Goal: Task Accomplishment & Management: Manage account settings

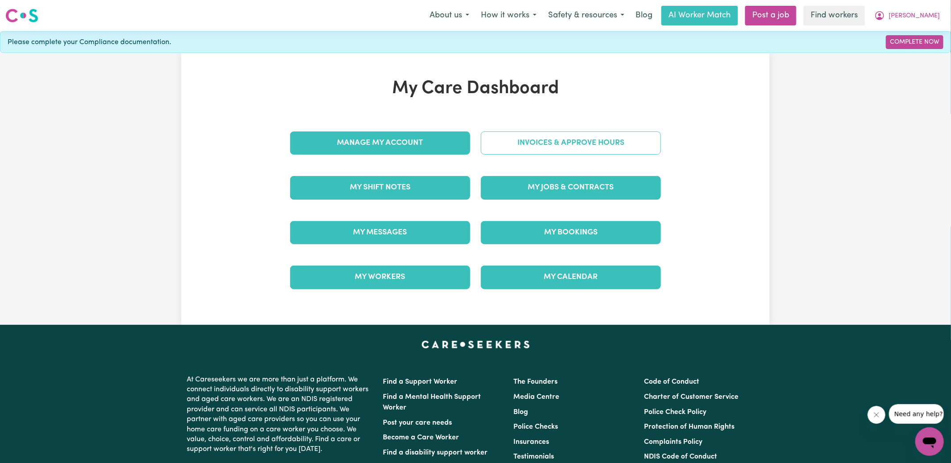
click at [499, 141] on link "Invoices & Approve Hours" at bounding box center [571, 142] width 180 height 23
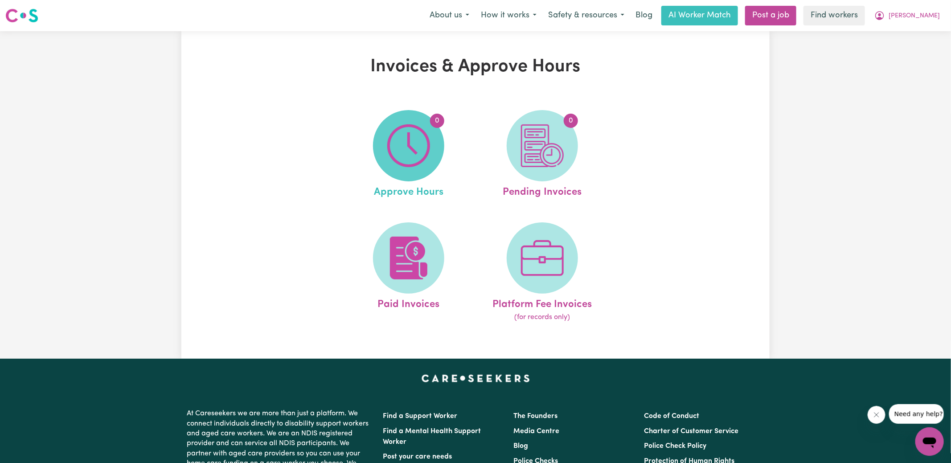
click at [425, 149] on img at bounding box center [408, 145] width 43 height 43
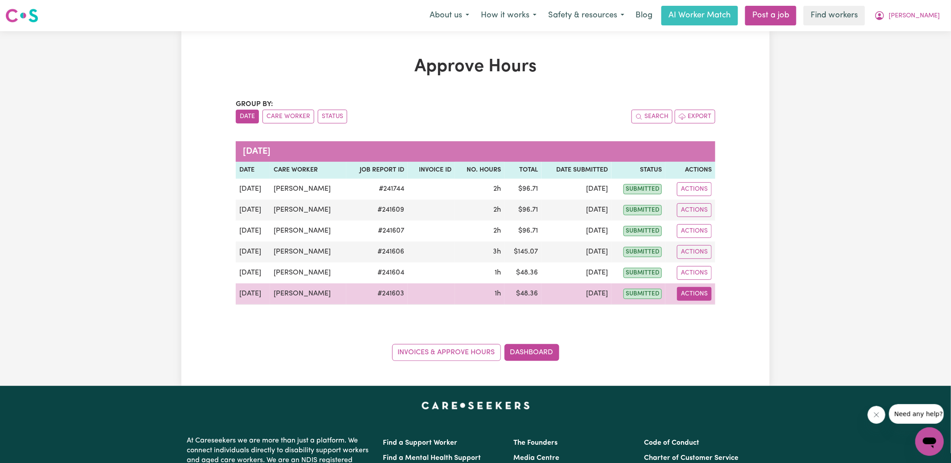
click at [699, 295] on button "Actions" at bounding box center [694, 294] width 35 height 14
click at [707, 312] on link "View Job Report" at bounding box center [716, 314] width 76 height 18
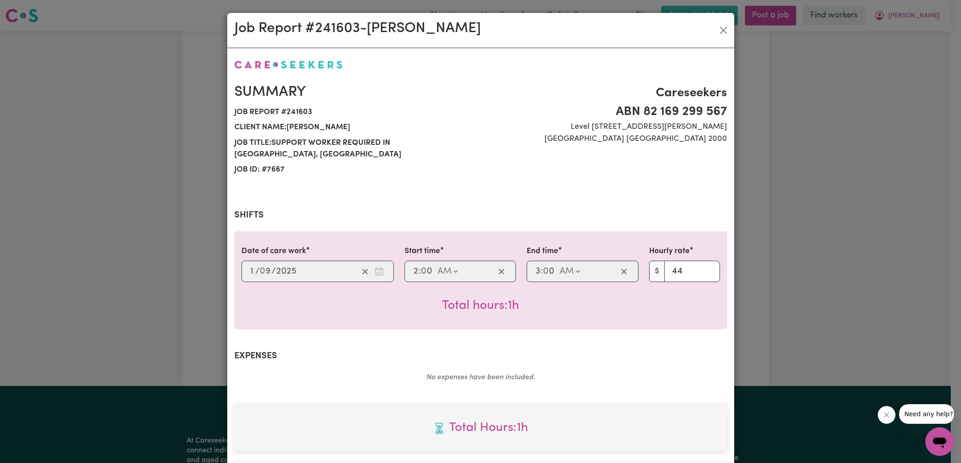
scroll to position [222, 0]
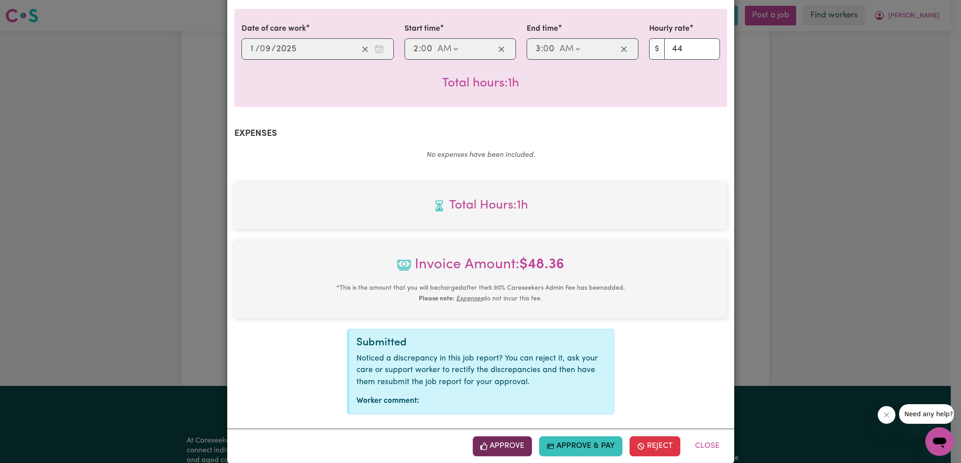
click at [500, 436] on button "Approve" at bounding box center [503, 446] width 60 height 20
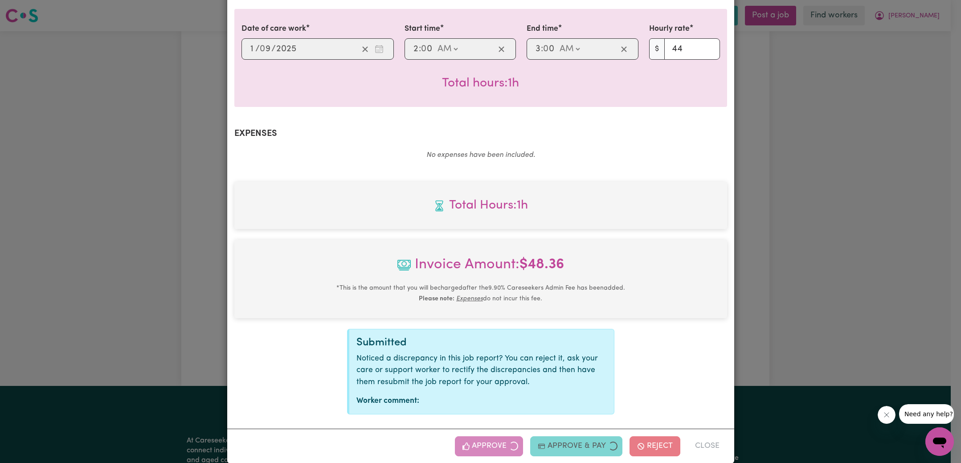
click at [807, 239] on div "Job Report # 241603 - [PERSON_NAME] Summary Job report # 241603 Client name: [P…" at bounding box center [480, 231] width 961 height 463
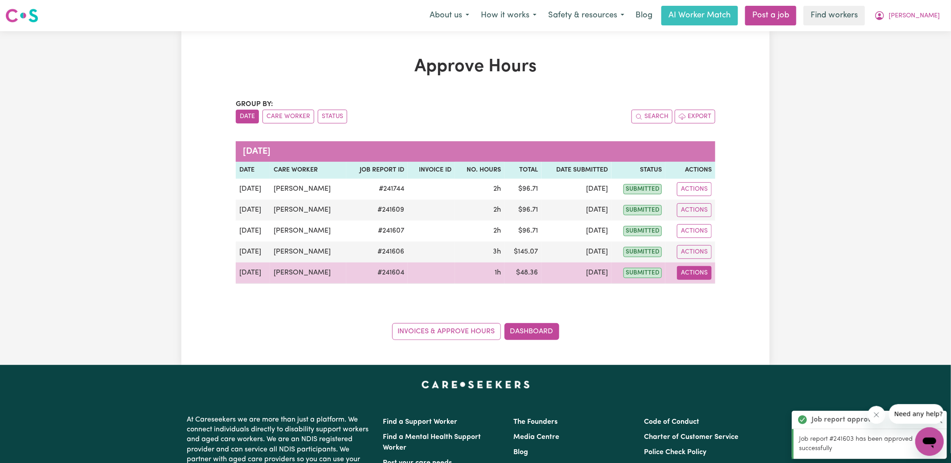
click at [704, 275] on button "Actions" at bounding box center [694, 273] width 35 height 14
click at [728, 294] on link "View Job Report" at bounding box center [716, 293] width 76 height 18
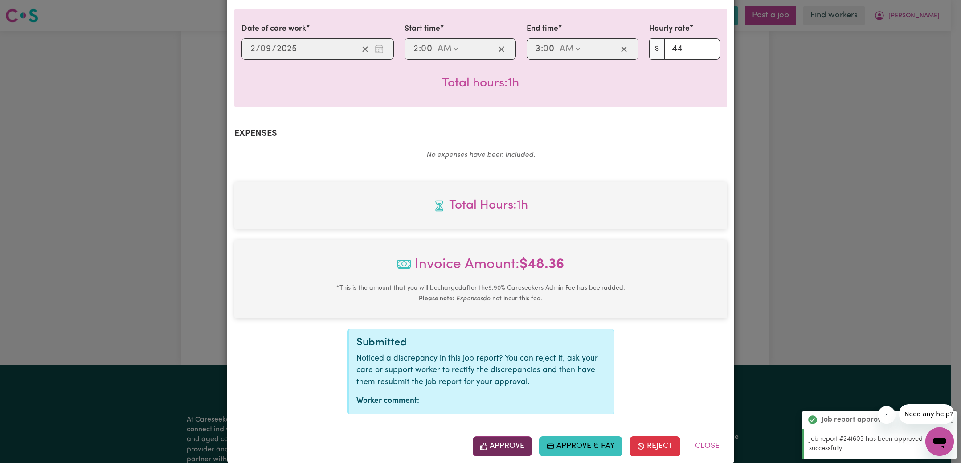
click at [505, 436] on button "Approve" at bounding box center [503, 446] width 60 height 20
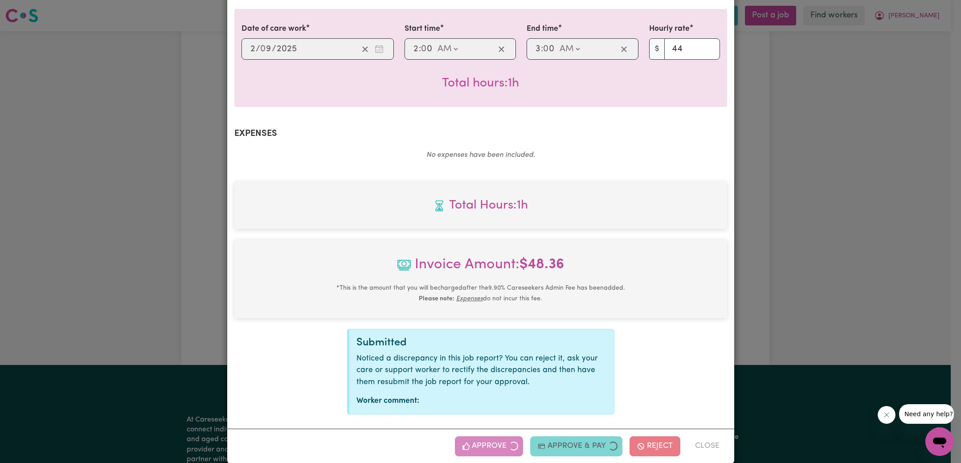
click at [882, 214] on div "Job Report # 241604 - [PERSON_NAME] Summary Job report # 241604 Client name: [P…" at bounding box center [480, 231] width 961 height 463
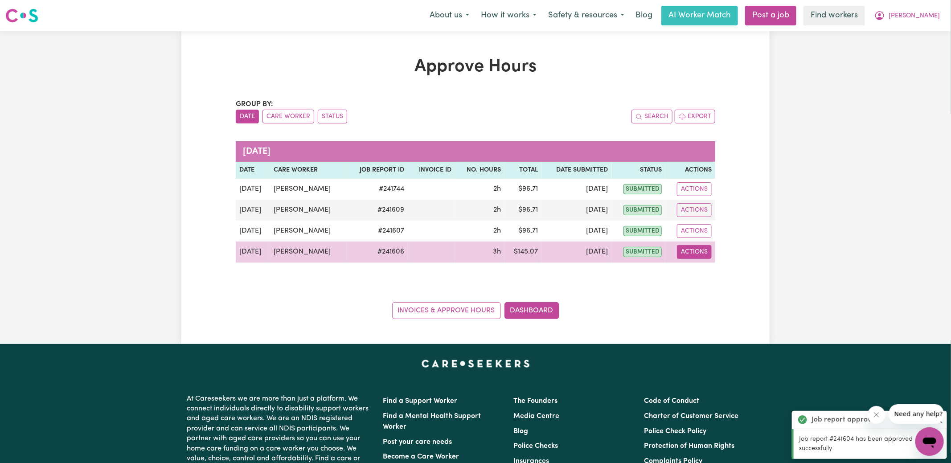
click at [702, 250] on button "Actions" at bounding box center [694, 252] width 35 height 14
click at [710, 263] on link "View Job Report" at bounding box center [716, 272] width 76 height 18
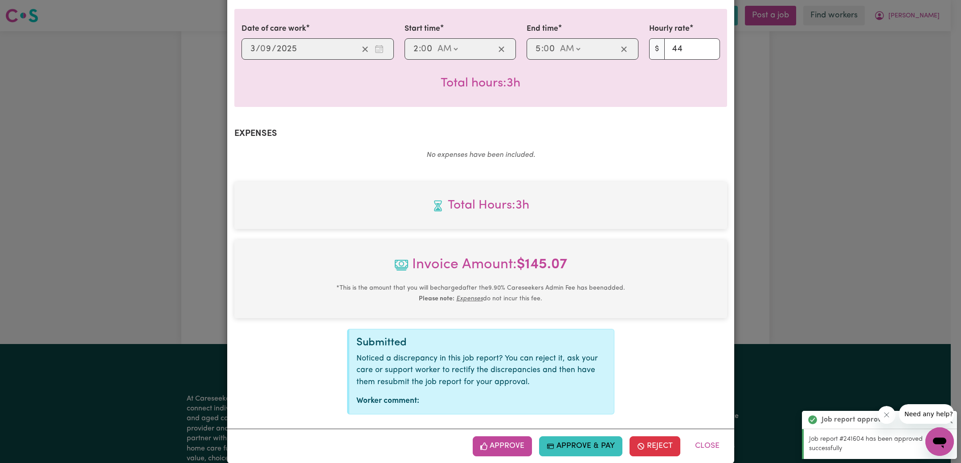
click at [512, 436] on button "Approve" at bounding box center [503, 446] width 60 height 20
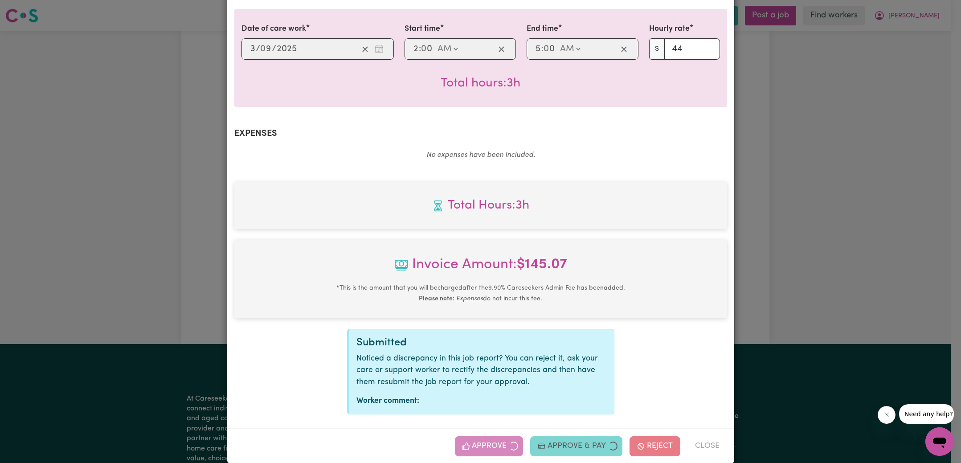
click at [860, 208] on div "Job Report # 241606 - [PERSON_NAME] Summary Job report # 241606 Client name: [P…" at bounding box center [480, 231] width 961 height 463
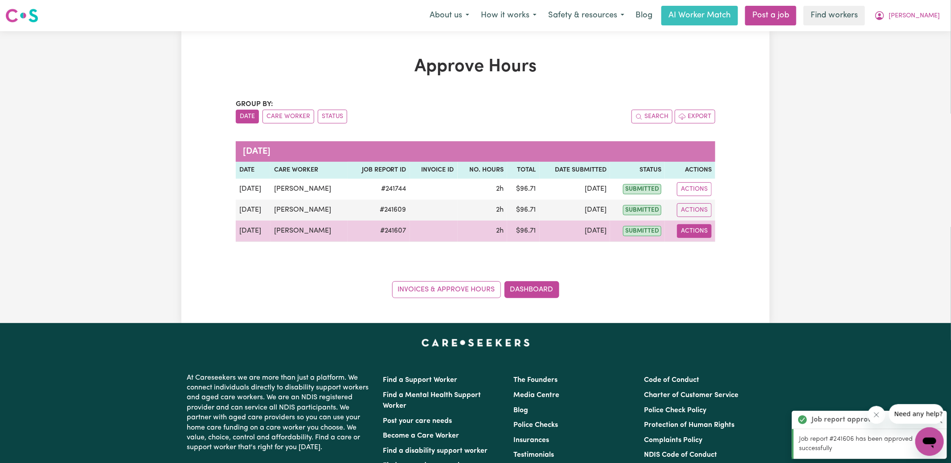
click at [692, 232] on button "Actions" at bounding box center [694, 231] width 35 height 14
click at [718, 249] on link "View Job Report" at bounding box center [717, 251] width 76 height 18
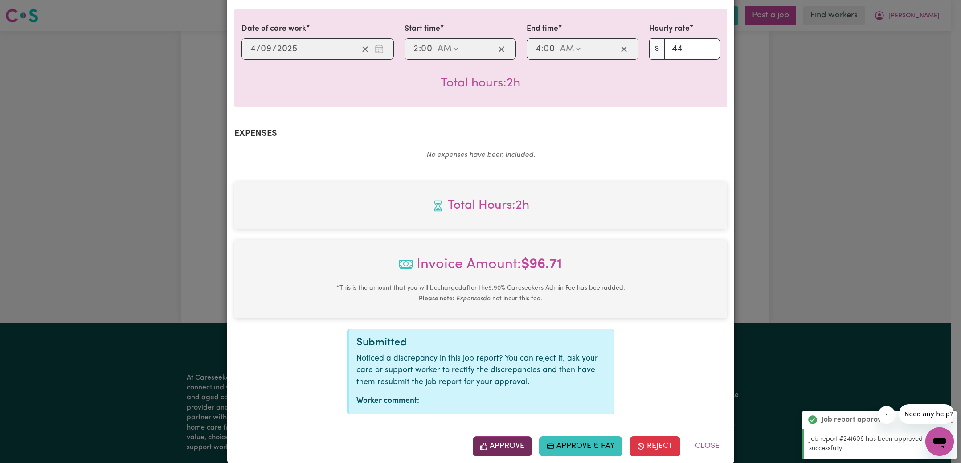
click at [510, 436] on button "Approve" at bounding box center [503, 446] width 60 height 20
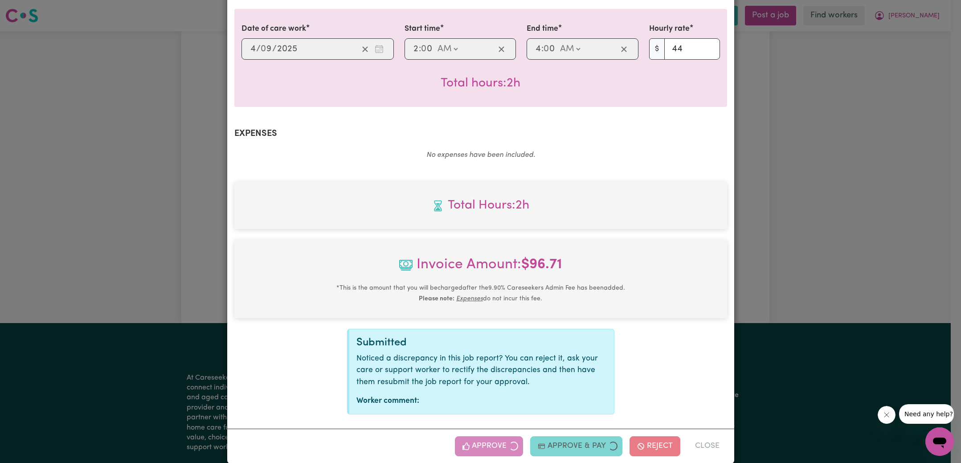
click at [784, 201] on div "Job Report # 241607 - [PERSON_NAME] Summary Job report # 241607 Client name: [P…" at bounding box center [480, 231] width 961 height 463
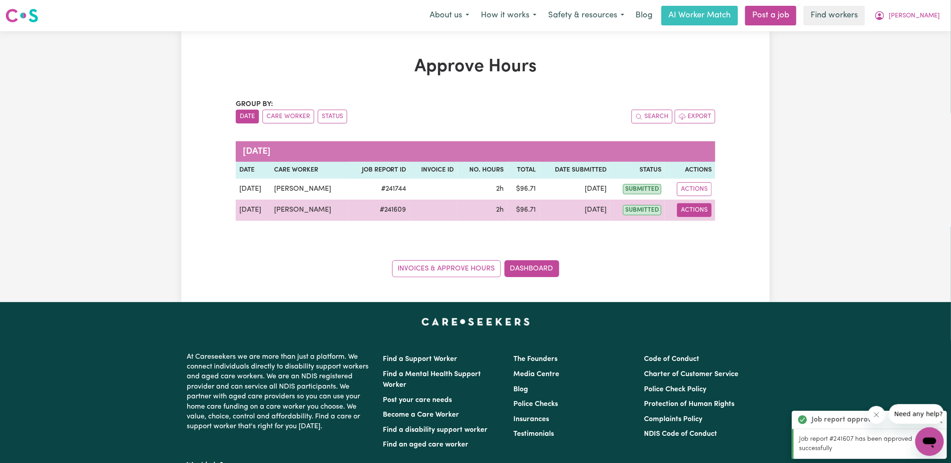
click at [695, 208] on button "Actions" at bounding box center [694, 210] width 35 height 14
click at [710, 226] on link "View Job Report" at bounding box center [717, 231] width 76 height 18
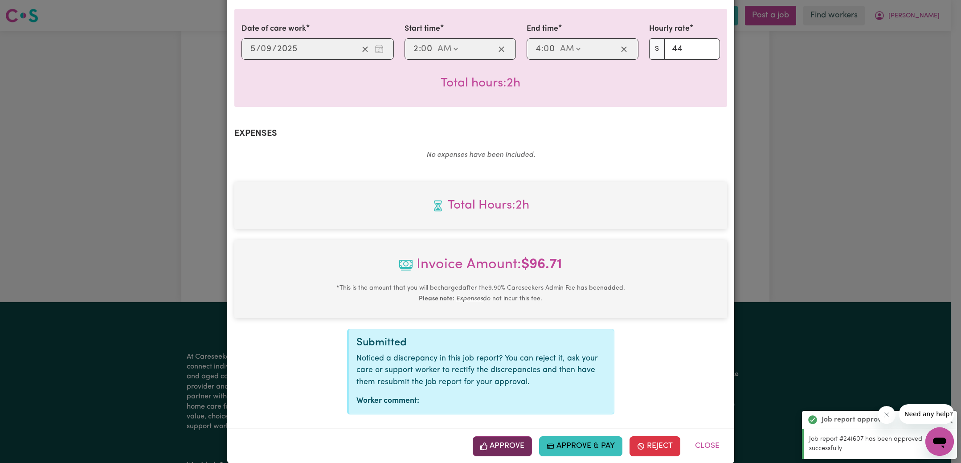
click at [507, 436] on button "Approve" at bounding box center [503, 446] width 60 height 20
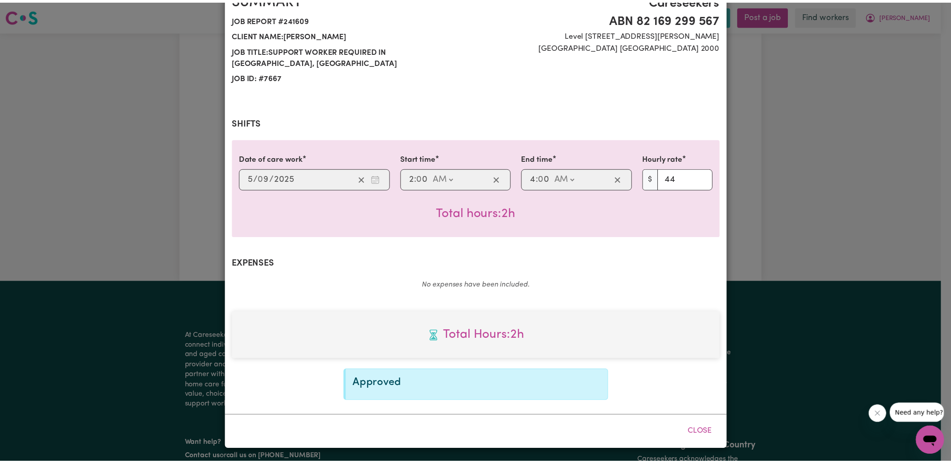
scroll to position [79, 0]
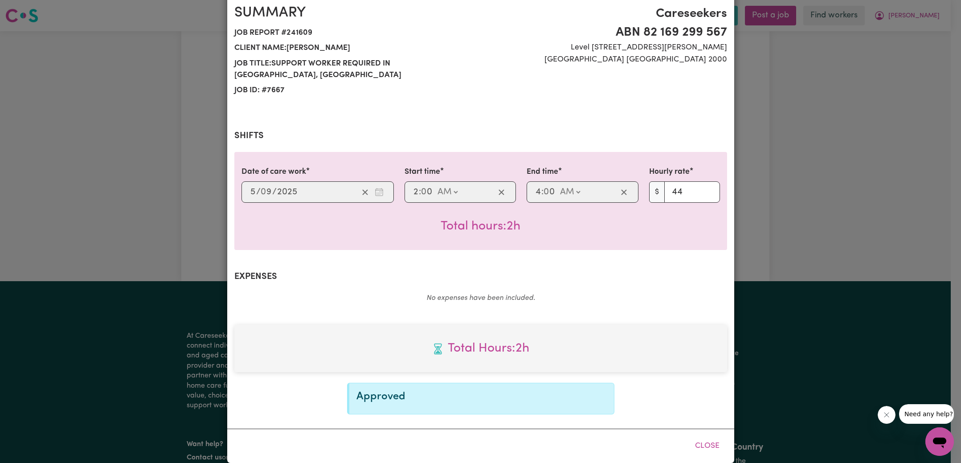
click at [833, 185] on div "Job Report # 241609 - [PERSON_NAME] Summary Job report # 241609 Client name: [P…" at bounding box center [480, 231] width 961 height 463
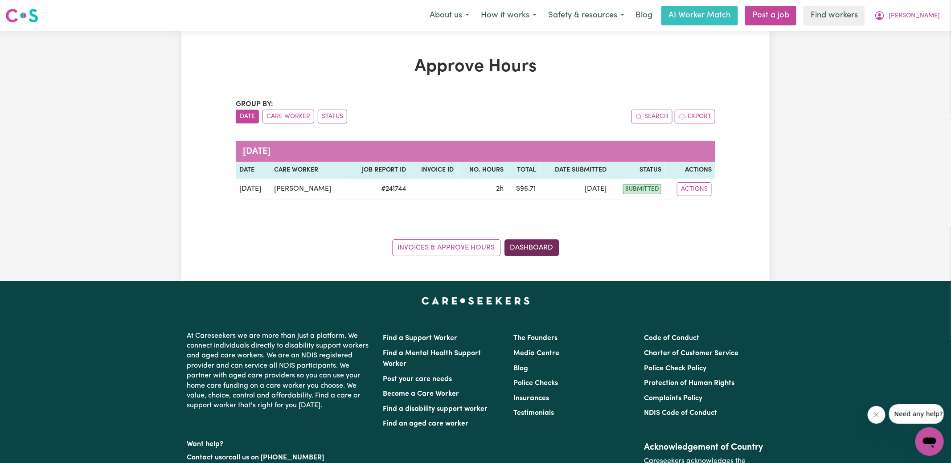
click at [547, 243] on link "Dashboard" at bounding box center [532, 247] width 55 height 17
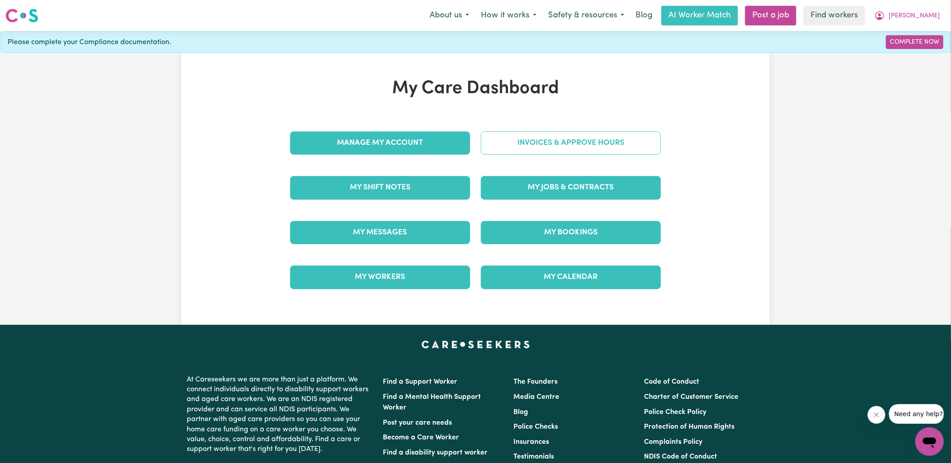
click at [546, 140] on link "Invoices & Approve Hours" at bounding box center [571, 142] width 180 height 23
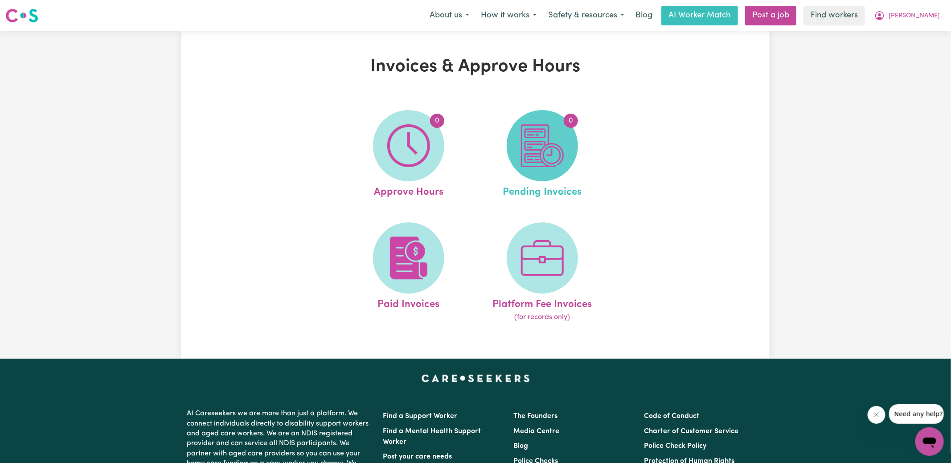
click at [533, 158] on img at bounding box center [542, 145] width 43 height 43
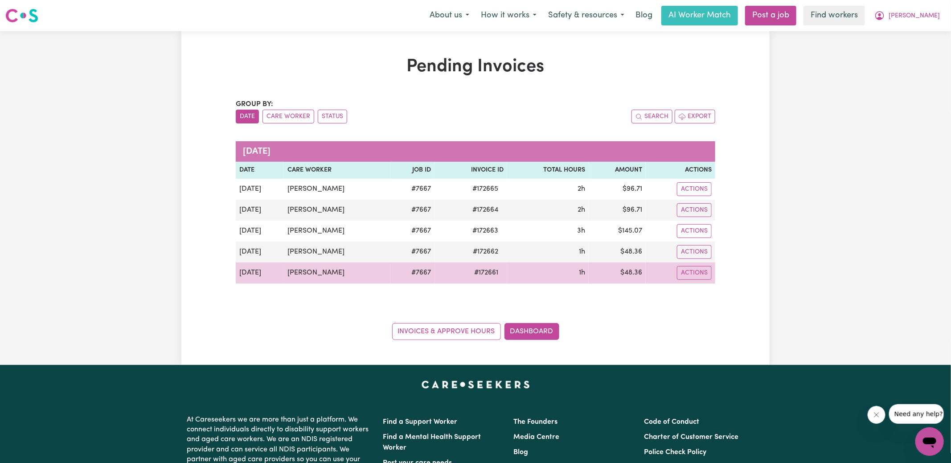
click at [484, 272] on span "# 172661" at bounding box center [486, 272] width 35 height 11
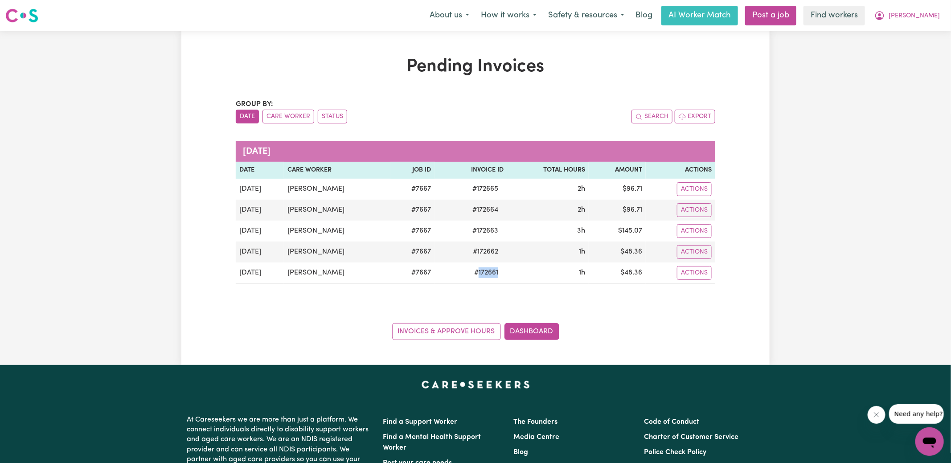
copy span "172661"
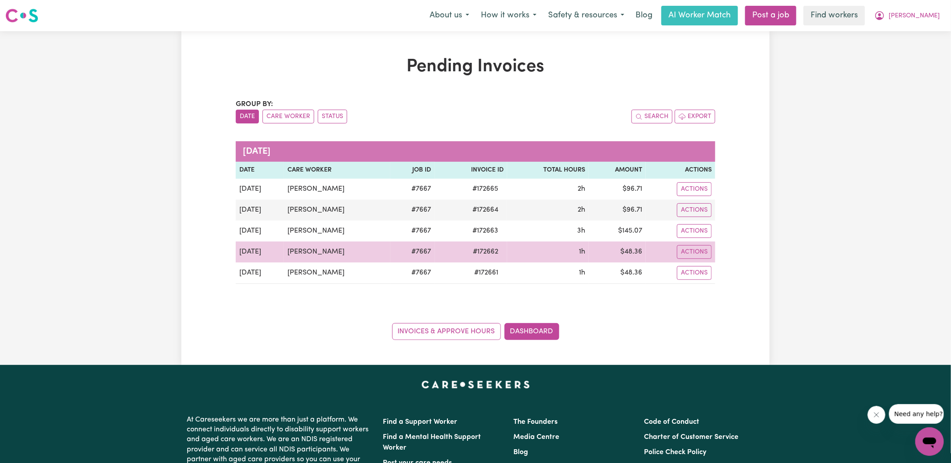
click at [483, 250] on span "# 172662" at bounding box center [486, 251] width 36 height 11
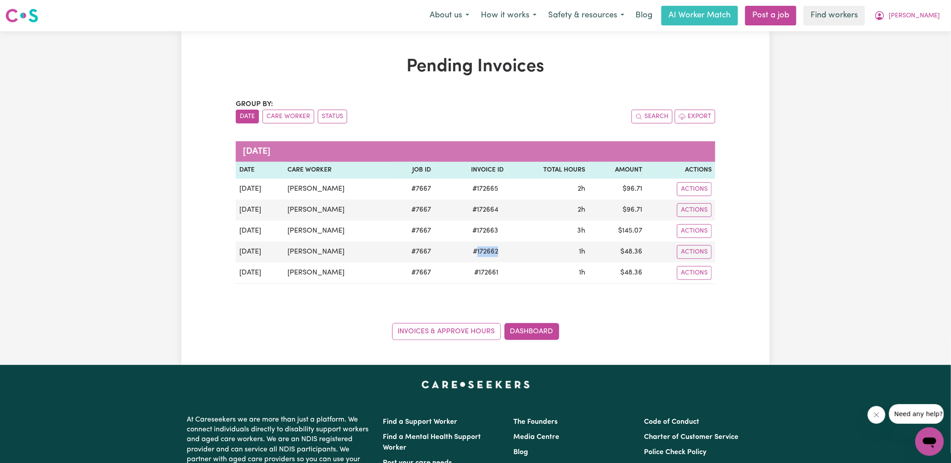
copy span "172662"
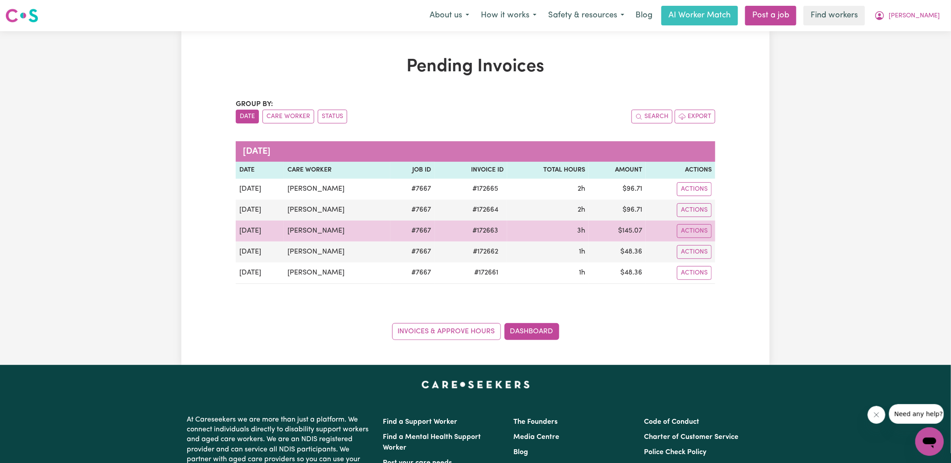
click at [481, 229] on span "# 172663" at bounding box center [485, 231] width 37 height 11
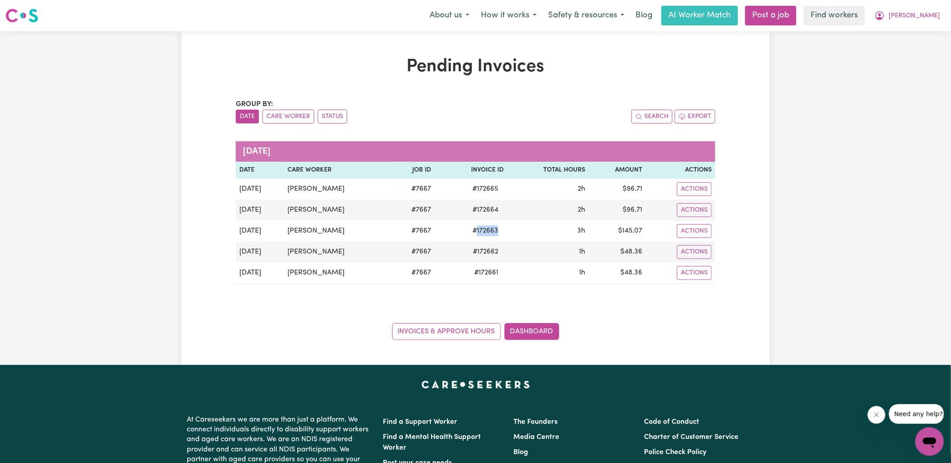
copy span "172663"
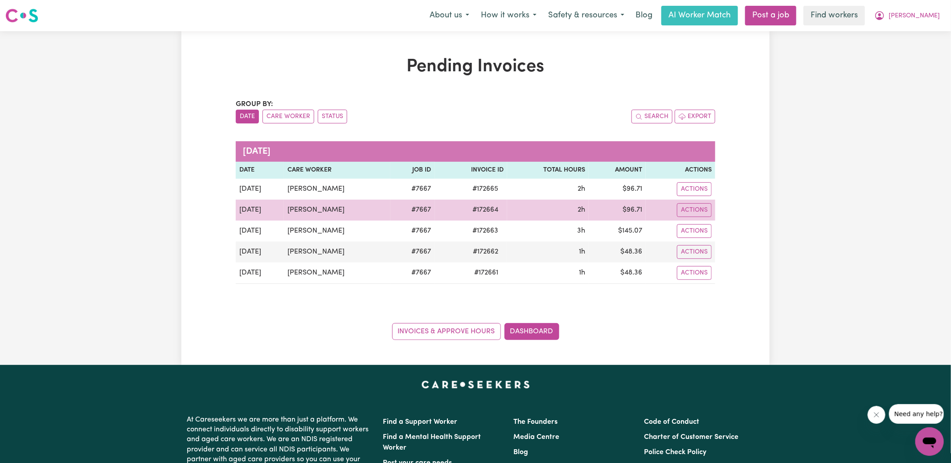
click at [485, 208] on span "# 172664" at bounding box center [485, 210] width 37 height 11
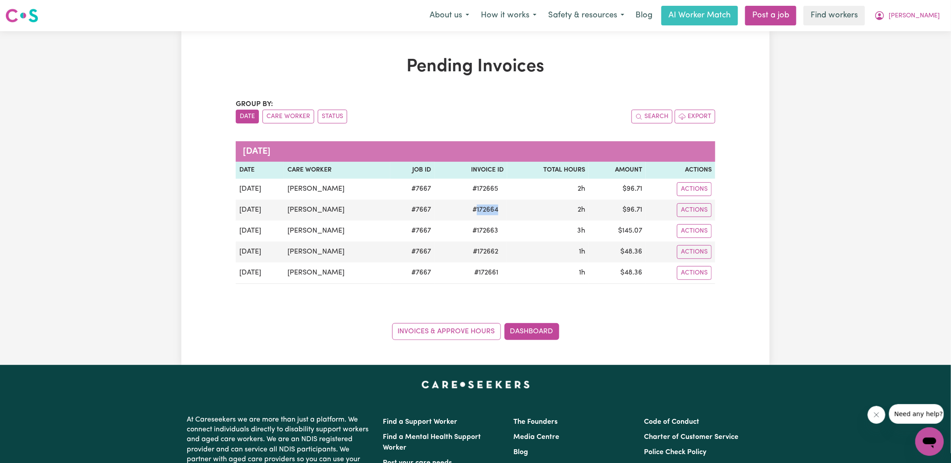
copy span "172664"
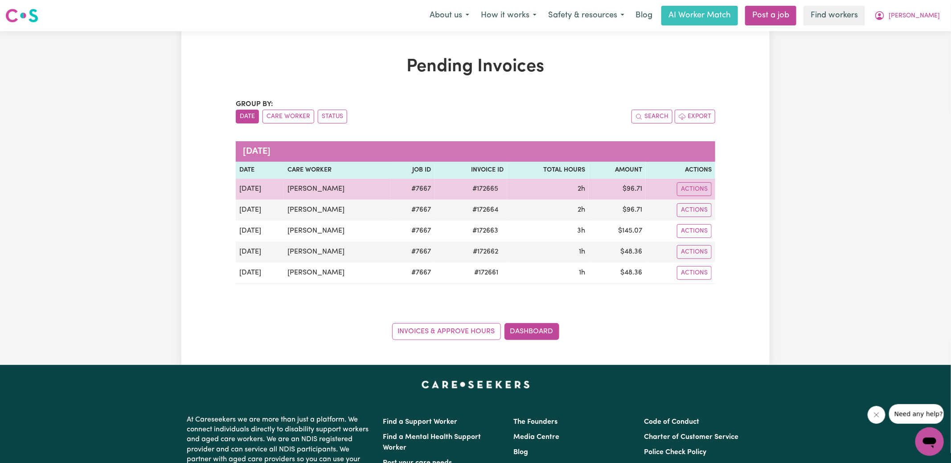
click at [477, 190] on span "# 172665" at bounding box center [485, 189] width 37 height 11
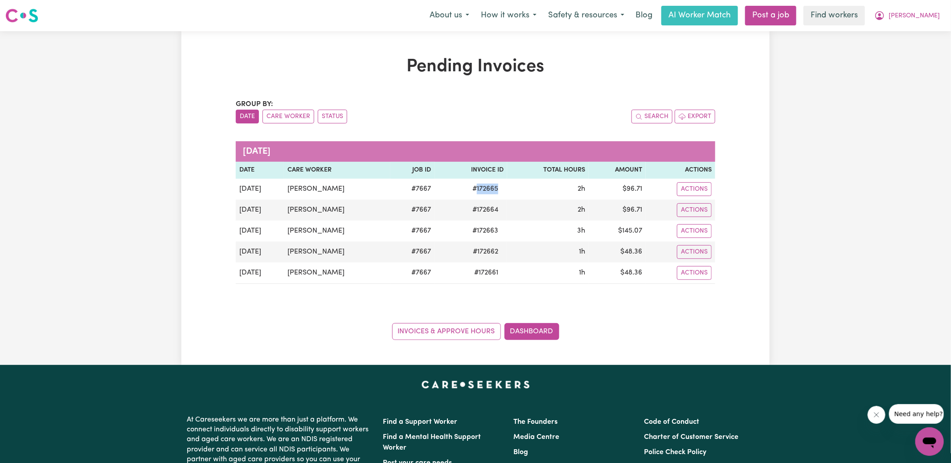
copy span "172665"
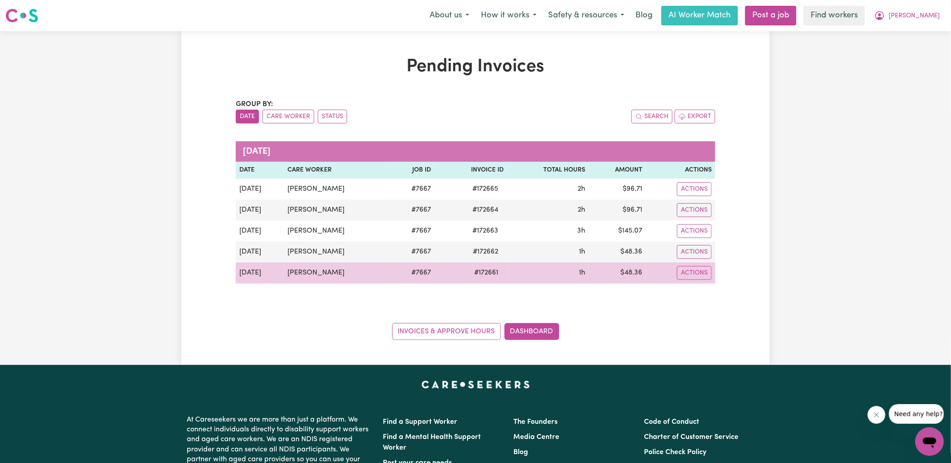
click at [629, 273] on td "$ 48.36" at bounding box center [617, 273] width 57 height 21
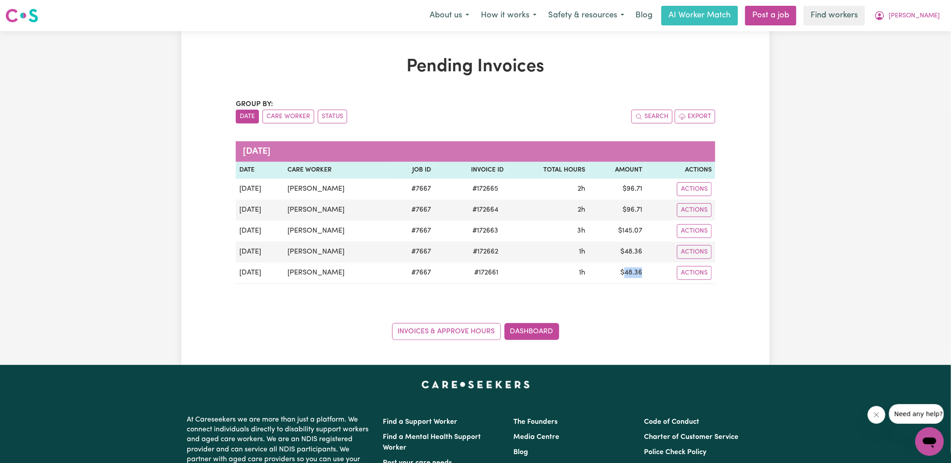
copy td "48.36"
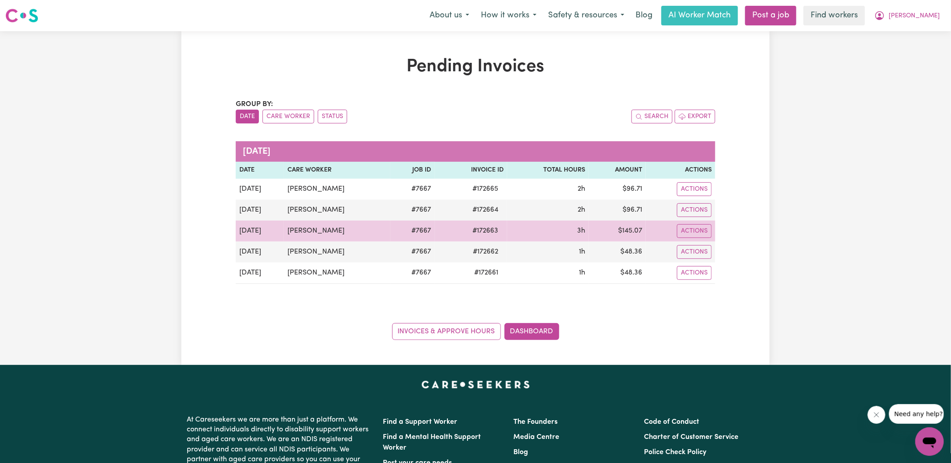
click at [631, 230] on td "$ 145.07" at bounding box center [617, 231] width 57 height 21
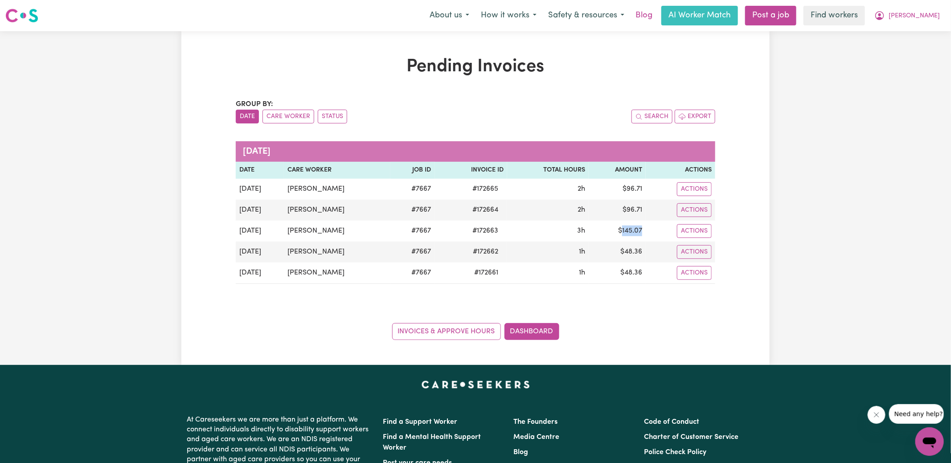
copy td "145.07"
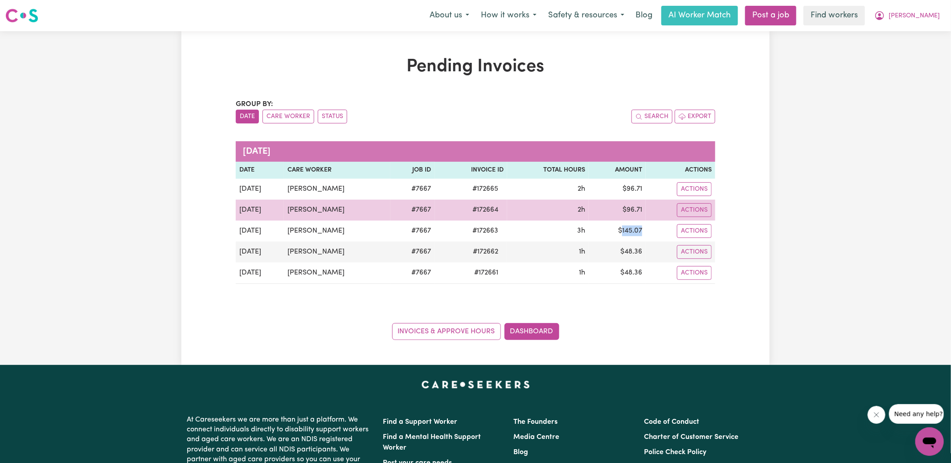
click at [630, 213] on td "$ 96.71" at bounding box center [617, 210] width 57 height 21
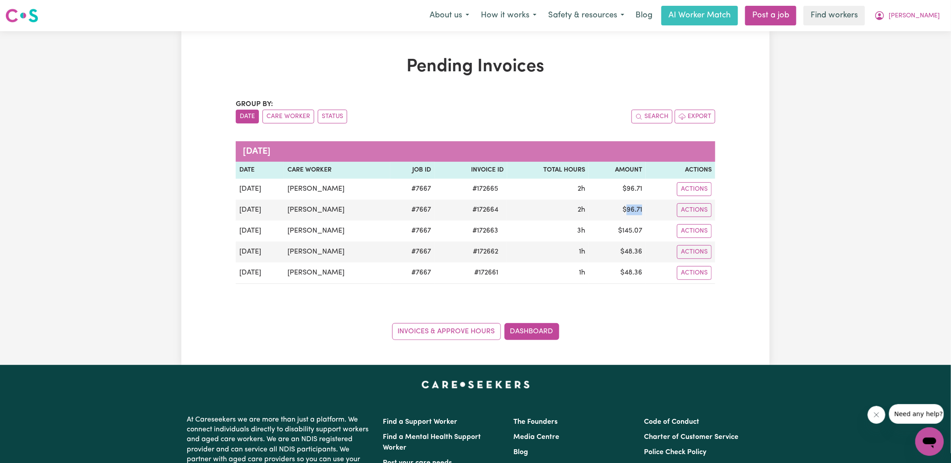
copy td "96.71"
click at [885, 14] on icon "My Account" at bounding box center [879, 15] width 11 height 11
click at [900, 49] on link "Logout" at bounding box center [910, 51] width 70 height 17
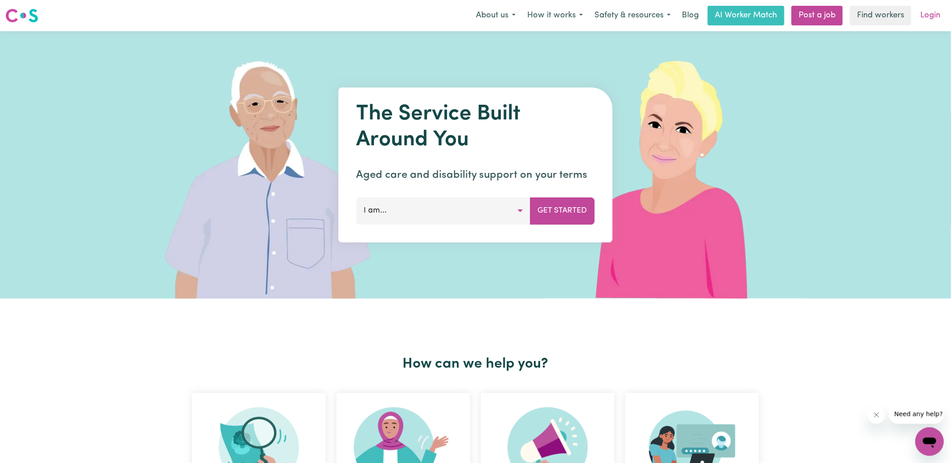
click at [934, 16] on link "Login" at bounding box center [930, 16] width 31 height 20
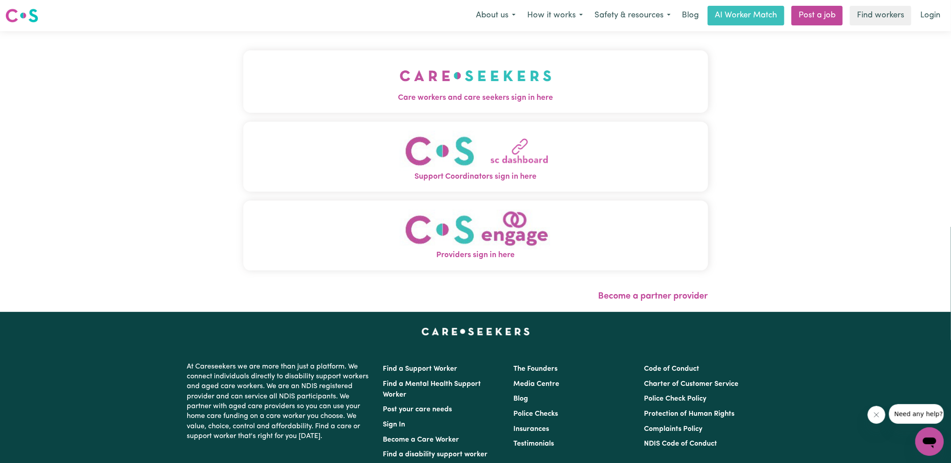
click at [484, 86] on img "Care workers and care seekers sign in here" at bounding box center [476, 75] width 152 height 33
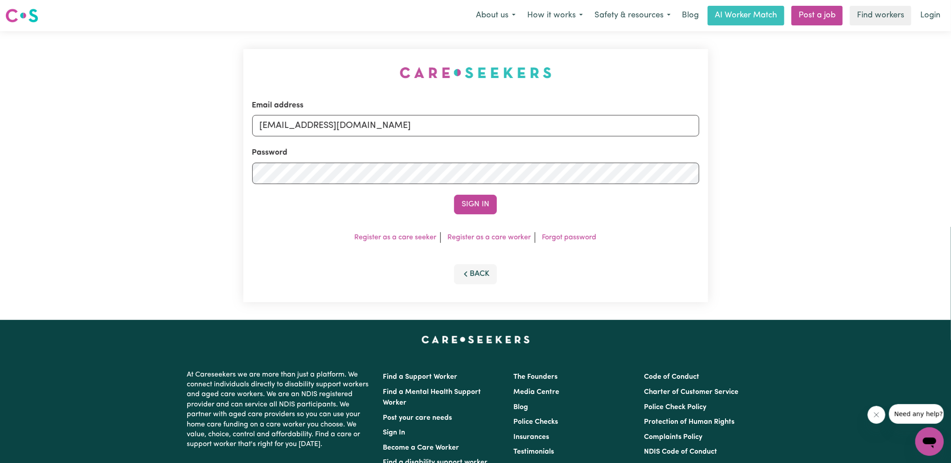
click at [260, 41] on div "Email address [EMAIL_ADDRESS][DOMAIN_NAME] Password Sign In Register as a care …" at bounding box center [476, 175] width 476 height 289
drag, startPoint x: 305, startPoint y: 125, endPoint x: 1031, endPoint y: 150, distance: 726.0
click at [951, 150] on html "Menu About us How it works Safety & resources Blog AI Worker Match Post a job F…" at bounding box center [475, 337] width 951 height 675
type input "[EMAIL_ADDRESS][DOMAIN_NAME]"
click at [454, 195] on button "Sign In" at bounding box center [475, 205] width 43 height 20
